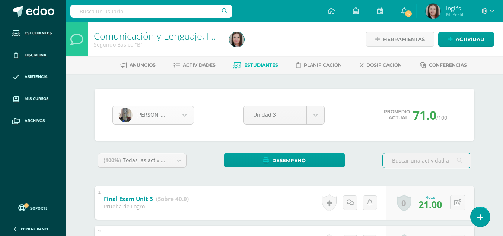
click at [161, 124] on body "Estudiantes Disciplina Asistencia Mis cursos Archivos Soporte Centro de ayuda Ú…" at bounding box center [251, 213] width 503 height 426
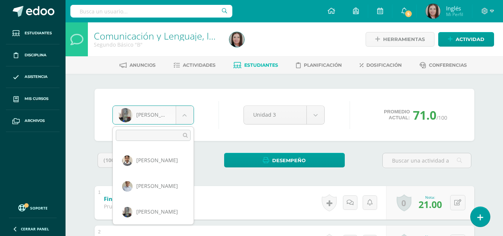
scroll to position [308, 0]
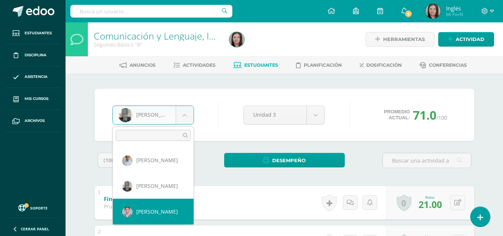
select select "441"
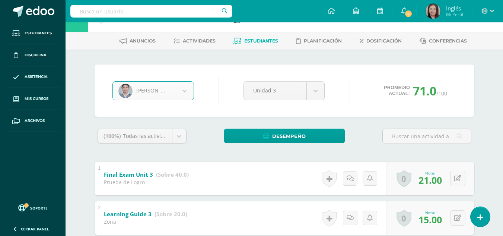
scroll to position [37, 0]
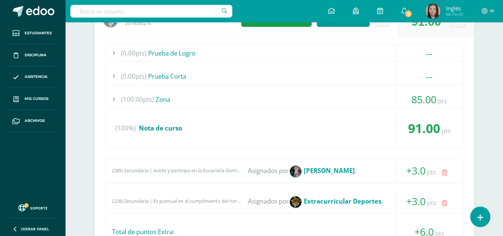
scroll to position [707, 0]
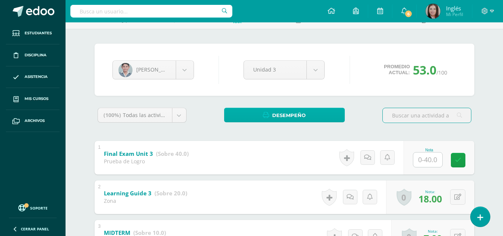
scroll to position [74, 0]
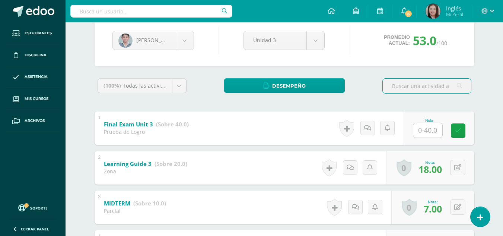
click at [435, 136] on input "text" at bounding box center [427, 130] width 29 height 15
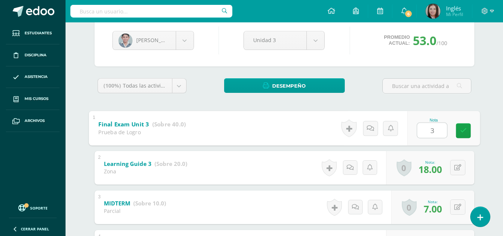
type input "30"
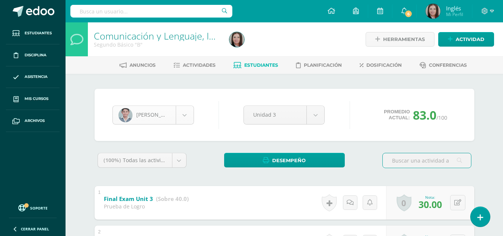
click at [163, 106] on body "Estudiantes Disciplina Asistencia Mis cursos Archivos Soporte Centro de ayuda Ú…" at bounding box center [251, 213] width 503 height 426
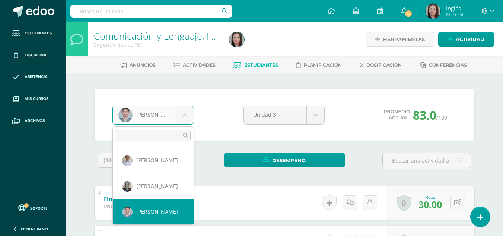
scroll to position [333, 0]
select select "469"
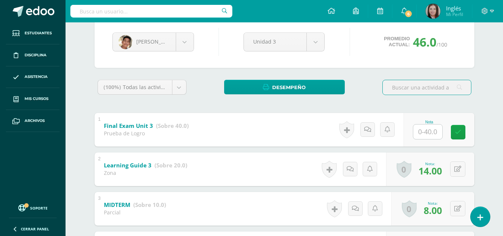
scroll to position [74, 0]
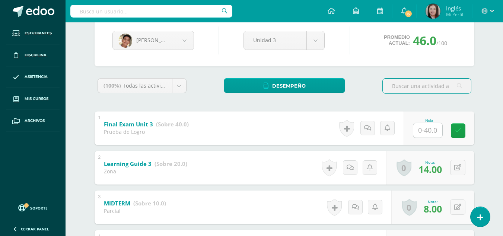
click at [425, 131] on input "text" at bounding box center [427, 130] width 29 height 15
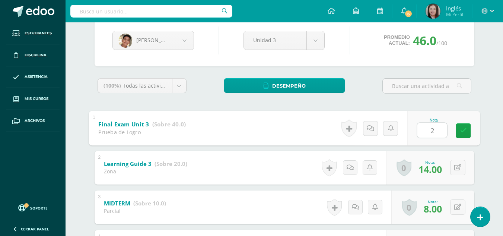
type input "20"
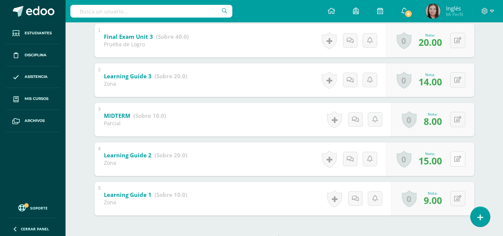
scroll to position [154, 0]
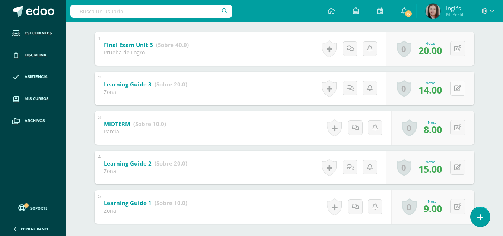
click at [455, 94] on button at bounding box center [457, 87] width 15 height 15
type input "18"
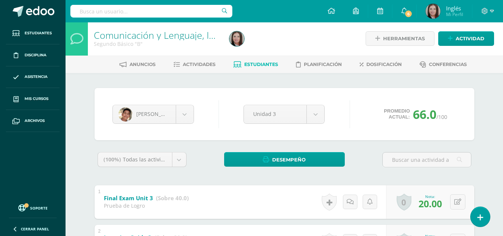
scroll to position [0, 0]
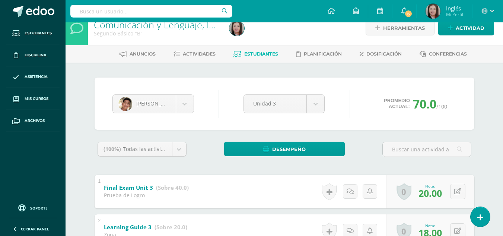
scroll to position [31, 0]
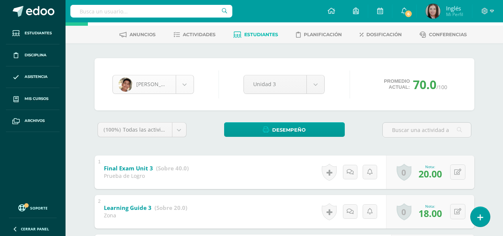
click at [150, 87] on body "Estudiantes Disciplina Asistencia Mis cursos Archivos Soporte Centro de ayuda Ú…" at bounding box center [251, 182] width 503 height 426
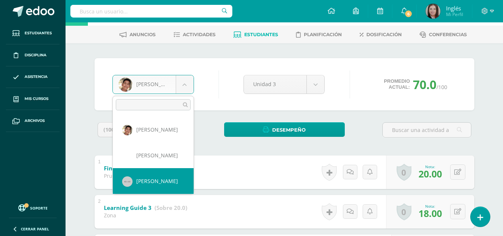
scroll to position [422, 0]
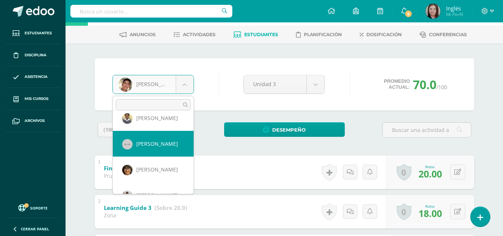
select select "388"
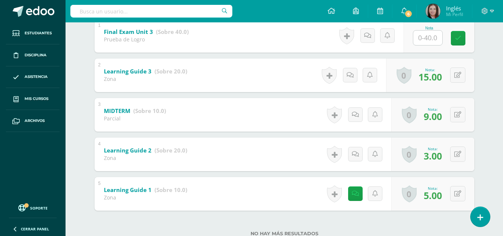
scroll to position [154, 0]
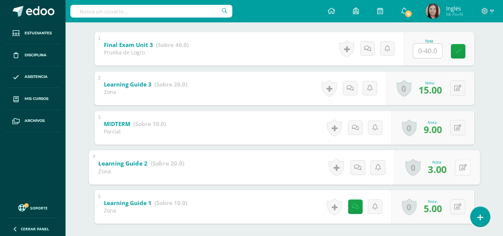
click at [459, 169] on icon at bounding box center [462, 167] width 7 height 6
type input "7"
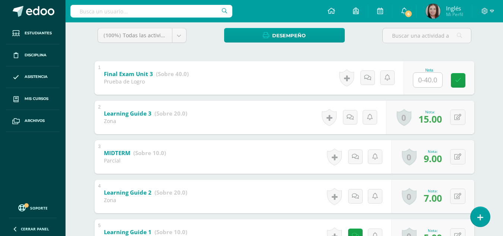
scroll to position [116, 0]
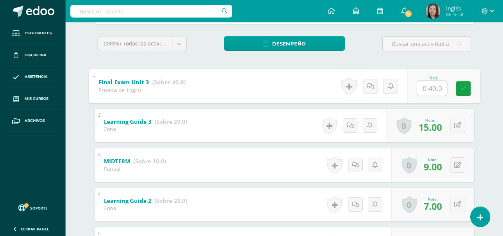
click at [417, 92] on input "text" at bounding box center [432, 87] width 30 height 15
type input "24"
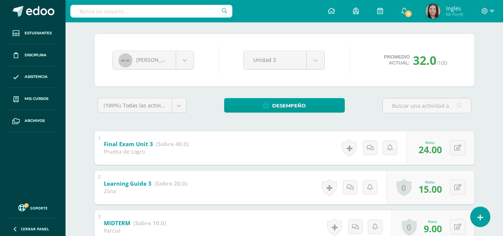
scroll to position [0, 0]
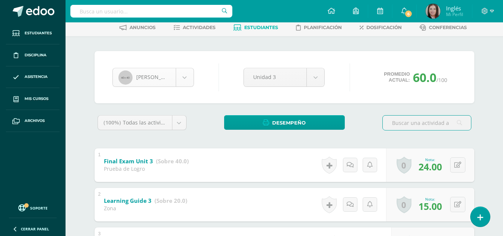
scroll to position [37, 0]
click at [167, 81] on body "Estudiantes Disciplina Asistencia Mis cursos Archivos Soporte Centro de ayuda Ú…" at bounding box center [251, 176] width 503 height 426
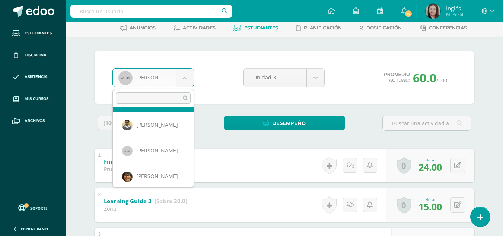
scroll to position [422, 0]
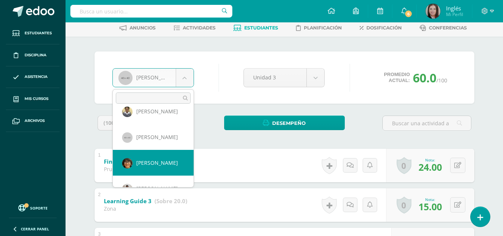
select select "475"
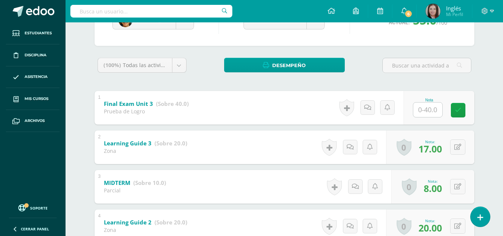
scroll to position [112, 0]
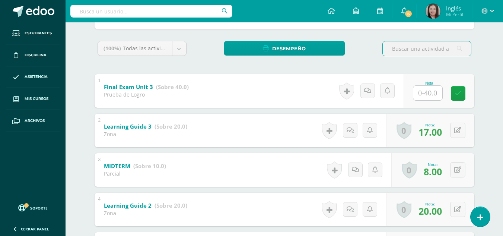
click at [415, 84] on div "Nota" at bounding box center [429, 83] width 33 height 4
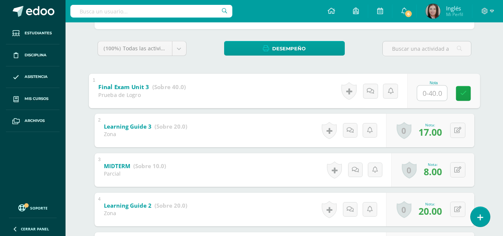
click at [413, 88] on div "Nota" at bounding box center [443, 90] width 73 height 35
type input "22"
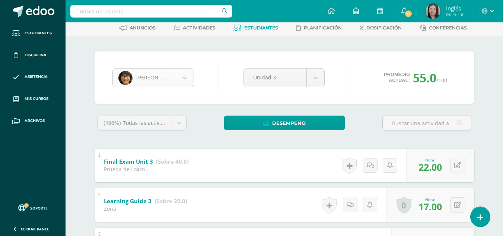
scroll to position [0, 0]
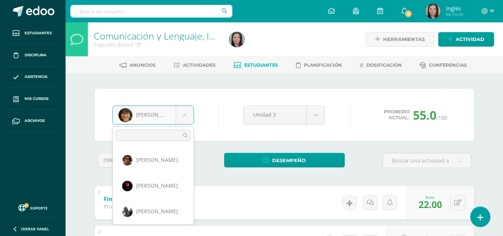
click at [140, 108] on body "Estudiantes Disciplina Asistencia Mis cursos Archivos Soporte Centro de ayuda Ú…" at bounding box center [251, 213] width 503 height 426
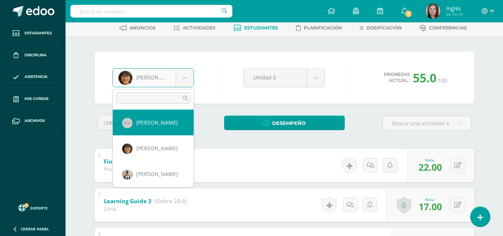
scroll to position [448, 0]
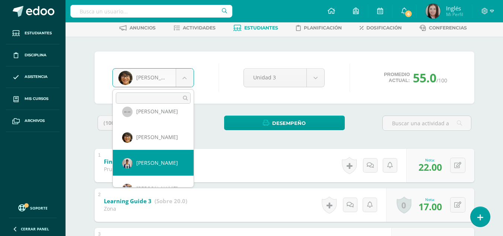
select select "1954"
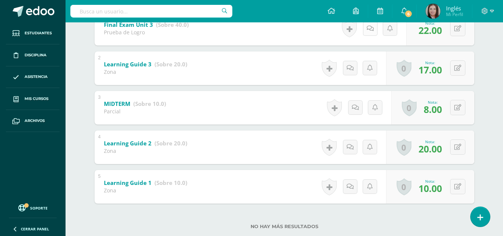
scroll to position [191, 0]
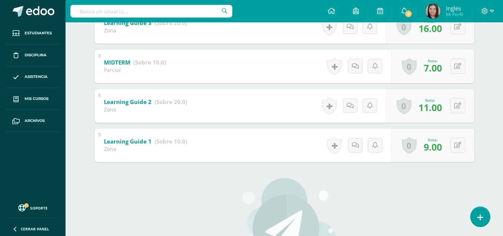
scroll to position [191, 0]
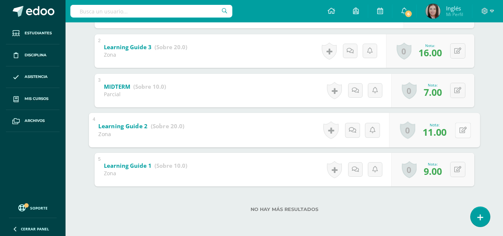
click at [458, 131] on button at bounding box center [463, 130] width 16 height 16
type input "13"
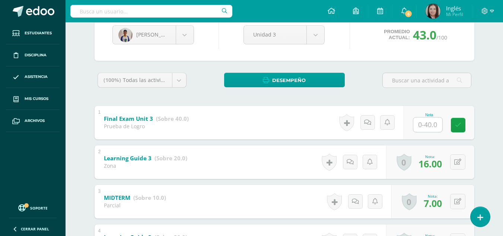
scroll to position [79, 0]
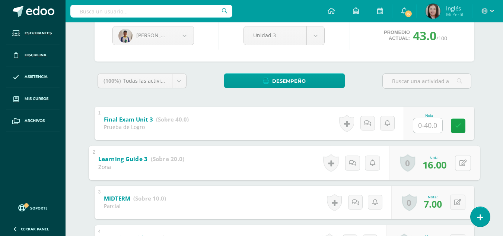
click at [455, 159] on button at bounding box center [463, 163] width 16 height 16
type input "18"
click at [420, 119] on input "text" at bounding box center [427, 125] width 29 height 15
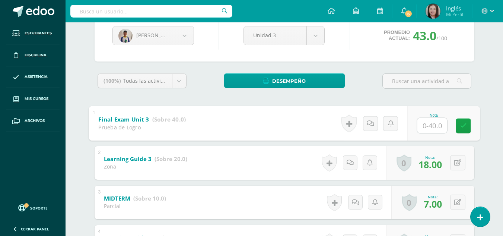
type input "1"
type input "22"
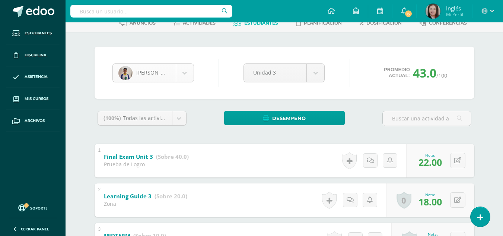
click at [168, 67] on body "Estudiantes Disciplina Asistencia Mis cursos Archivos Soporte Centro de ayuda Ú…" at bounding box center [251, 171] width 503 height 426
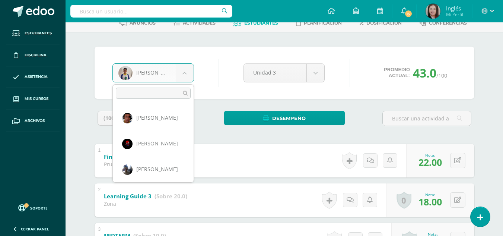
scroll to position [436, 0]
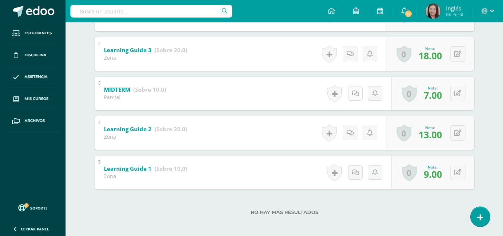
scroll to position [191, 0]
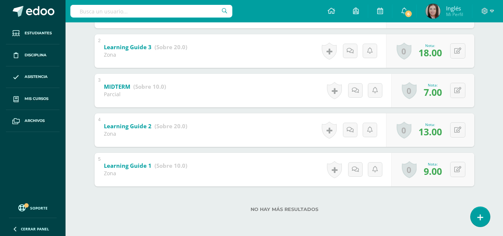
click at [465, 169] on div "0 Logros Logros obtenidos Aún no hay logros agregados Nota: 9.00" at bounding box center [432, 169] width 83 height 33
click at [461, 169] on button at bounding box center [463, 169] width 16 height 16
type input "10"
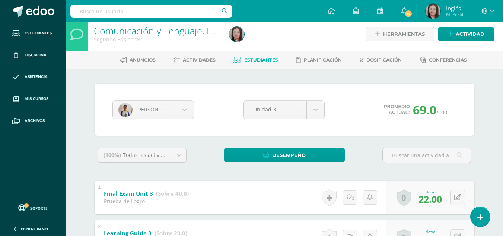
scroll to position [0, 0]
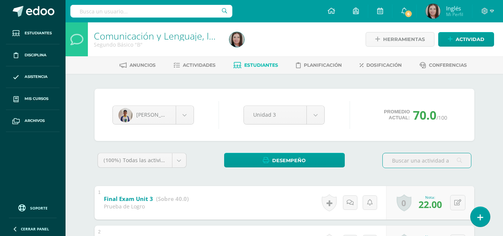
scroll to position [31, 0]
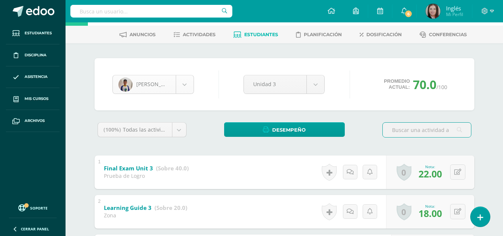
click at [138, 82] on body "Estudiantes Disciplina Asistencia Mis cursos Archivos Soporte Centro de ayuda Ú…" at bounding box center [251, 182] width 503 height 426
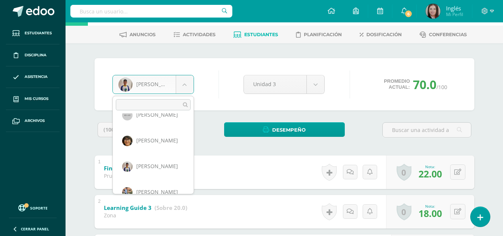
scroll to position [488, 0]
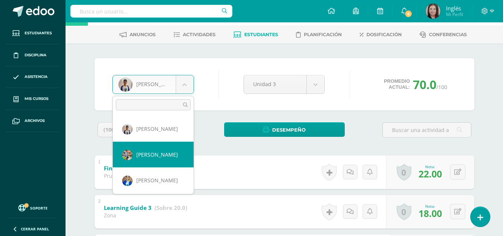
select select "2033"
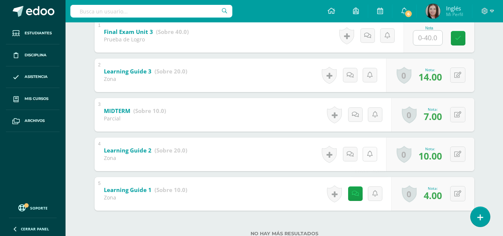
scroll to position [154, 0]
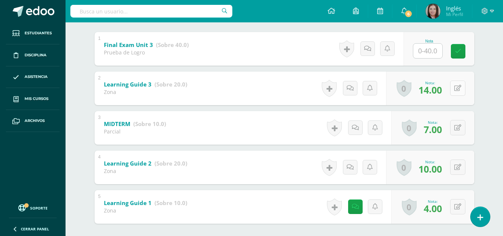
click at [460, 90] on icon at bounding box center [457, 88] width 7 height 6
click at [491, 118] on div "Comunicación y Lenguaje, Idioma Extranjero Inglés Segundo Básico "B" Herramient…" at bounding box center [283, 71] width 437 height 404
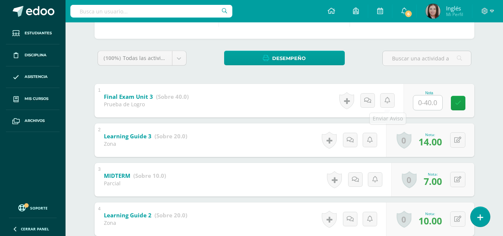
scroll to position [42, 0]
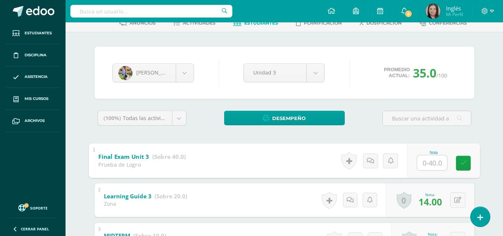
click at [426, 157] on input "text" at bounding box center [432, 162] width 30 height 15
type input "25"
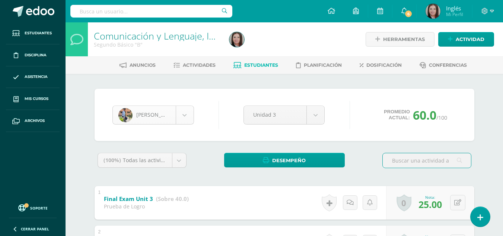
click at [161, 121] on body "Estudiantes Disciplina Asistencia Mis cursos Archivos Soporte Centro de ayuda Ú…" at bounding box center [251, 213] width 503 height 426
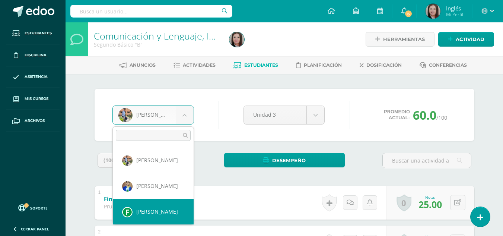
scroll to position [539, 0]
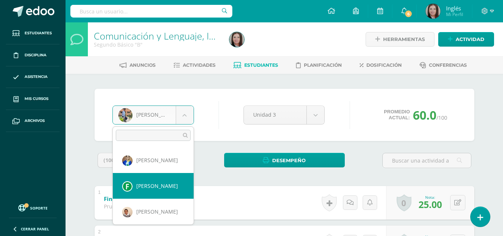
select select "2035"
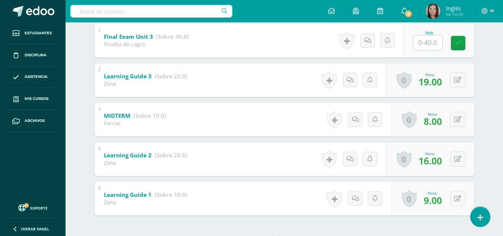
scroll to position [149, 0]
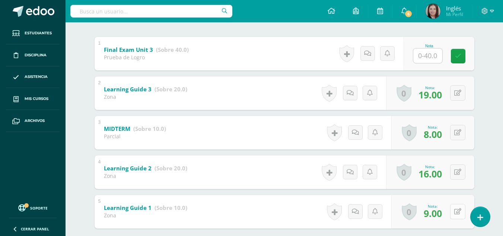
click at [451, 216] on div "0 [GEOGRAPHIC_DATA] Logros obtenidos Aún no hay logros agregados Nota: 9.00" at bounding box center [432, 211] width 83 height 33
click at [462, 211] on icon at bounding box center [462, 211] width 7 height 6
type input "10"
click at [493, 163] on div "Comunicación y Lenguaje, Idioma Extranjero Inglés Segundo Básico "B" Herramient…" at bounding box center [283, 75] width 437 height 404
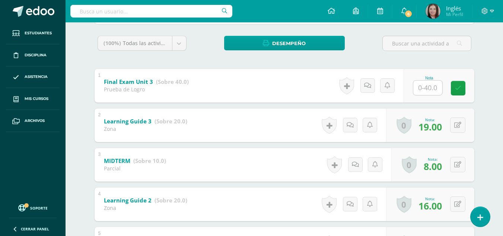
scroll to position [116, 0]
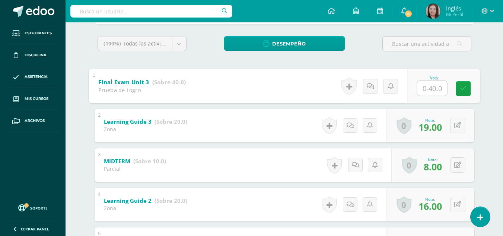
click at [420, 87] on input "text" at bounding box center [432, 87] width 30 height 15
type input "26"
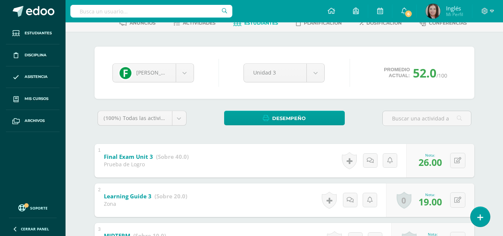
scroll to position [5, 0]
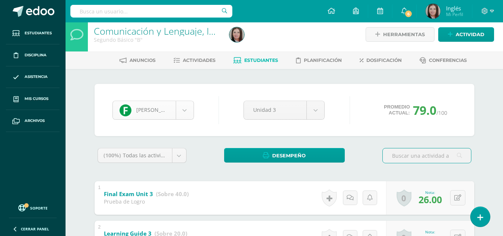
click at [135, 119] on div "[PERSON_NAME]" at bounding box center [152, 109] width 81 height 19
click at [146, 111] on body "Estudiantes Disciplina Asistencia Mis cursos Archivos Soporte Centro de ayuda Ú…" at bounding box center [251, 208] width 503 height 426
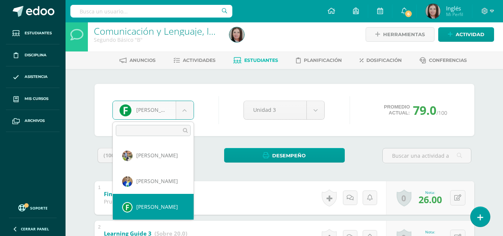
scroll to position [539, 0]
select select "419"
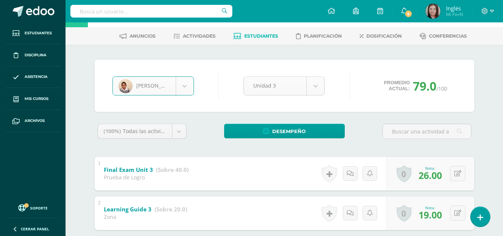
scroll to position [42, 0]
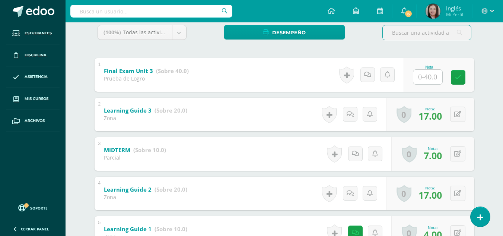
scroll to position [191, 0]
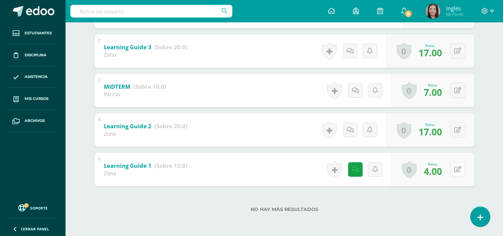
click at [454, 167] on div "0 [GEOGRAPHIC_DATA] Logros obtenidos Aún no hay logros agregados Nota: 4.00" at bounding box center [432, 169] width 83 height 33
click at [458, 164] on button at bounding box center [463, 169] width 16 height 16
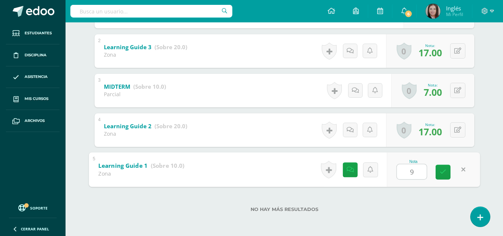
type input "9"
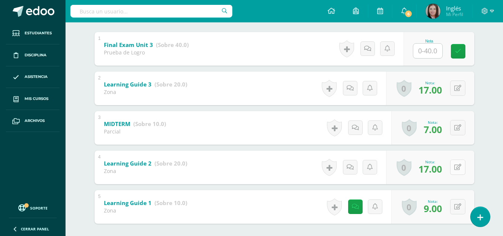
scroll to position [116, 0]
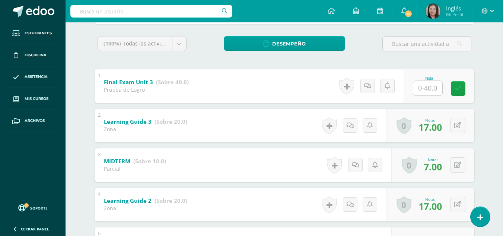
click at [428, 89] on input "text" at bounding box center [427, 88] width 29 height 15
type input "27"
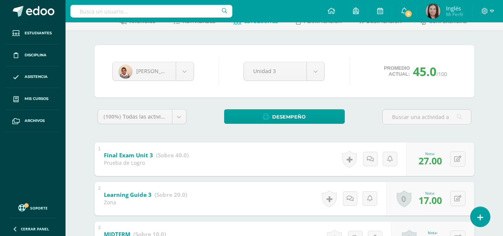
scroll to position [42, 0]
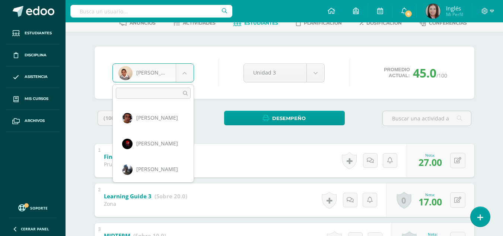
click at [144, 76] on body "Estudiantes Disciplina Asistencia Mis cursos Archivos Soporte Centro de ayuda Ú…" at bounding box center [251, 171] width 503 height 426
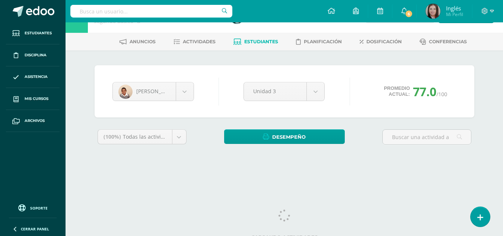
scroll to position [31, 0]
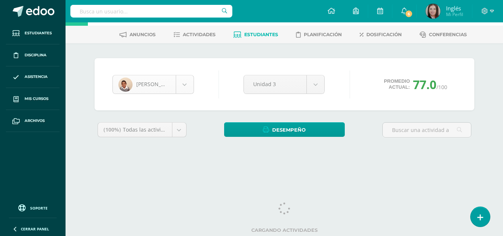
click at [158, 86] on body "Estudiantes Disciplina Asistencia Mis cursos Archivos Soporte Centro de ayuda Ú…" at bounding box center [251, 69] width 503 height 201
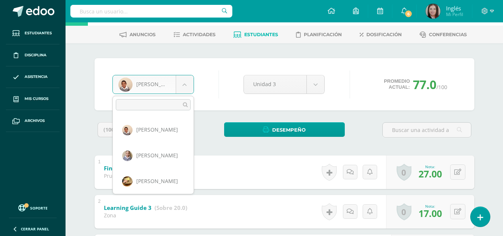
scroll to position [616, 0]
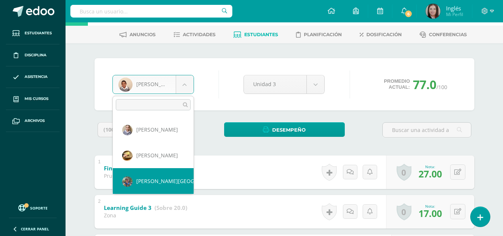
select select "450"
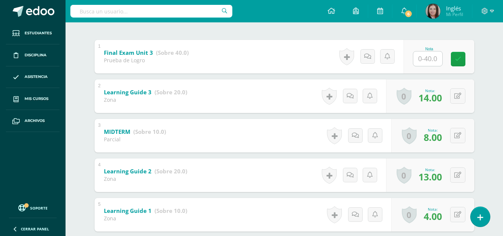
scroll to position [191, 0]
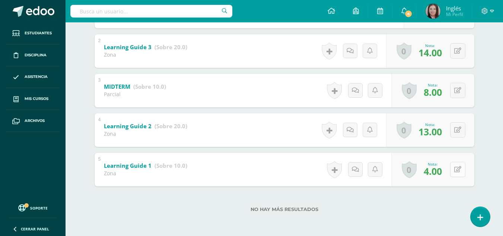
click at [463, 166] on button at bounding box center [457, 168] width 15 height 15
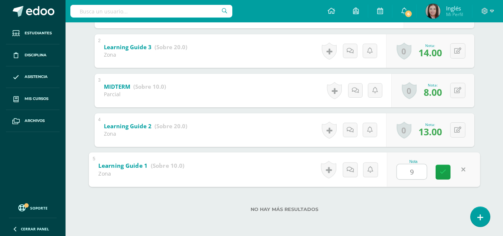
type input "9"
click at [461, 130] on button at bounding box center [457, 129] width 15 height 15
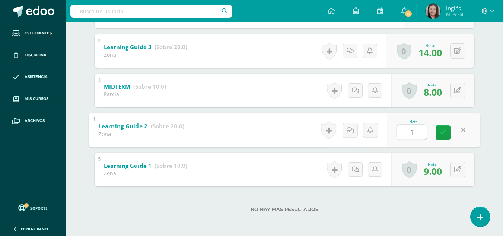
type input "14"
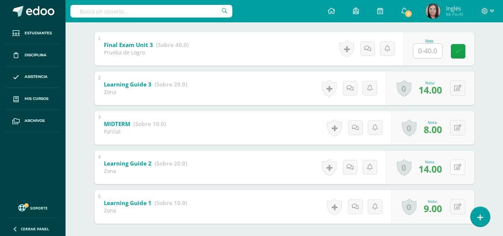
scroll to position [116, 0]
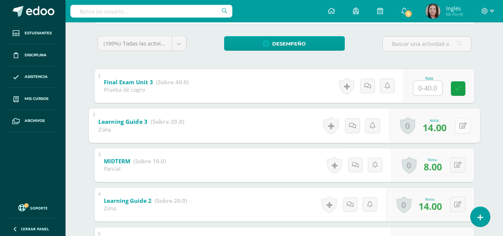
click at [459, 124] on icon at bounding box center [462, 125] width 7 height 6
type input "20"
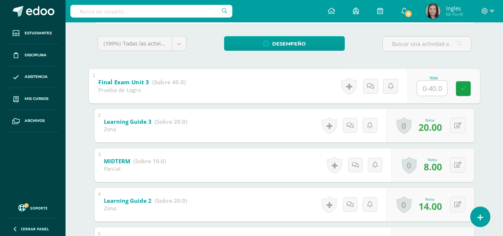
click at [417, 84] on input "text" at bounding box center [432, 87] width 30 height 15
type input "20"
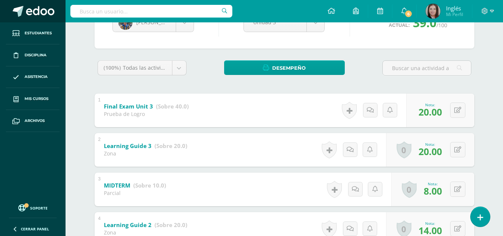
scroll to position [79, 0]
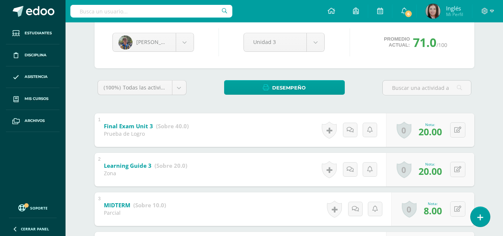
scroll to position [37, 0]
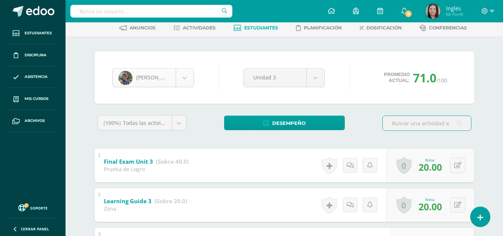
click at [141, 80] on body "Estudiantes Disciplina Asistencia Mis cursos Archivos Soporte Centro de ayuda Ú…" at bounding box center [251, 176] width 503 height 426
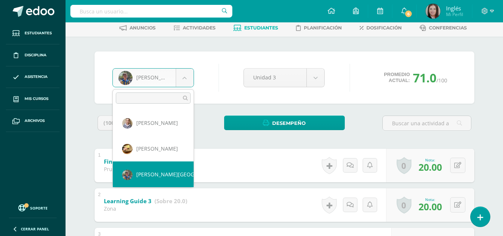
scroll to position [641, 0]
select select "452"
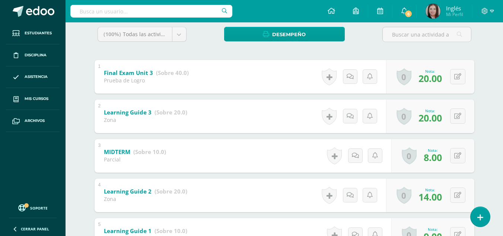
scroll to position [191, 0]
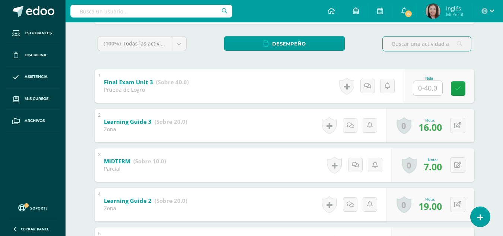
scroll to position [79, 0]
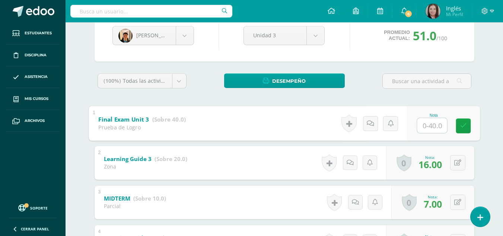
click at [417, 122] on input "text" at bounding box center [432, 125] width 30 height 15
type input "23"
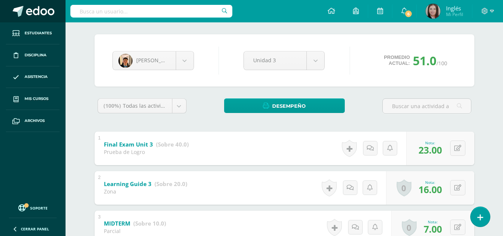
scroll to position [42, 0]
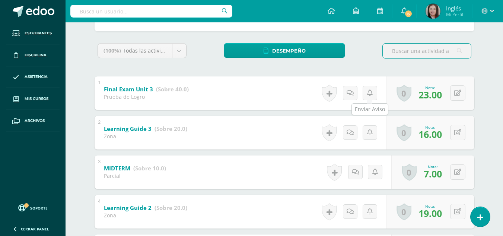
scroll to position [37, 0]
